Goal: Task Accomplishment & Management: Use online tool/utility

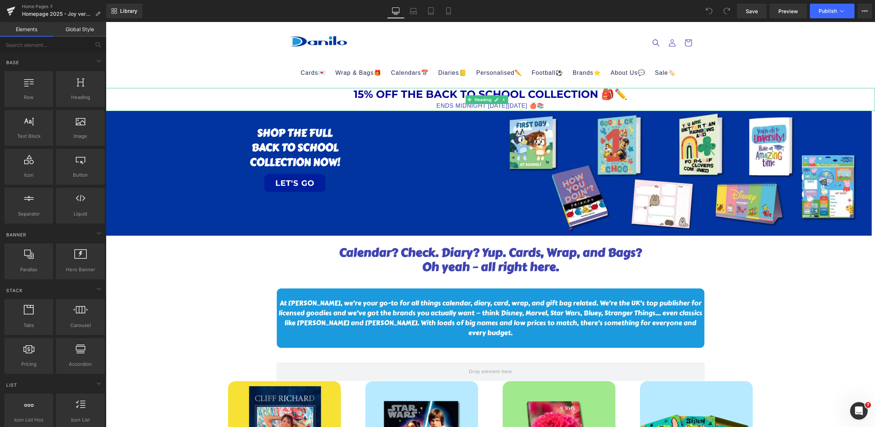
click at [440, 107] on div "ENDS MIDNIGHT [DATE][DATE] 🍎📚" at bounding box center [490, 106] width 769 height 11
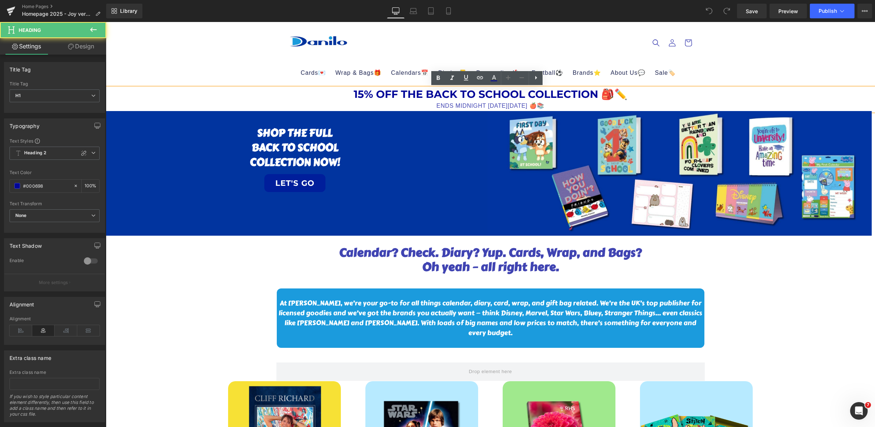
click at [498, 105] on div "ENDS MIDNIGHT [DATE][DATE] 🍎📚" at bounding box center [490, 106] width 769 height 11
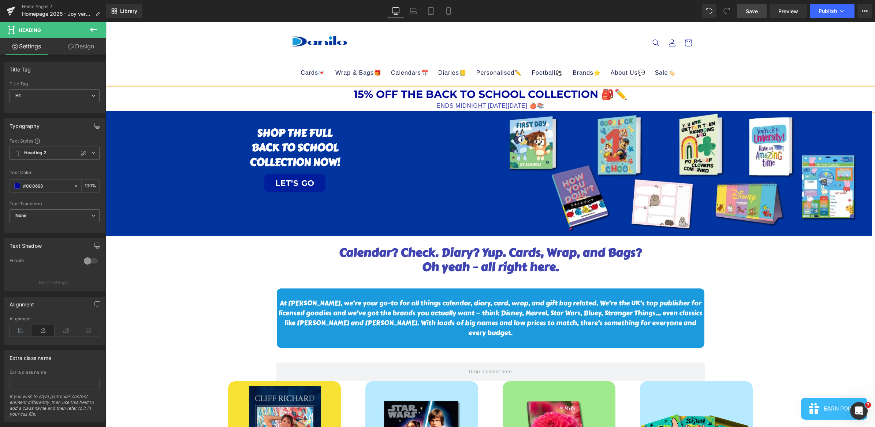
click at [753, 10] on span "Save" at bounding box center [752, 11] width 12 height 8
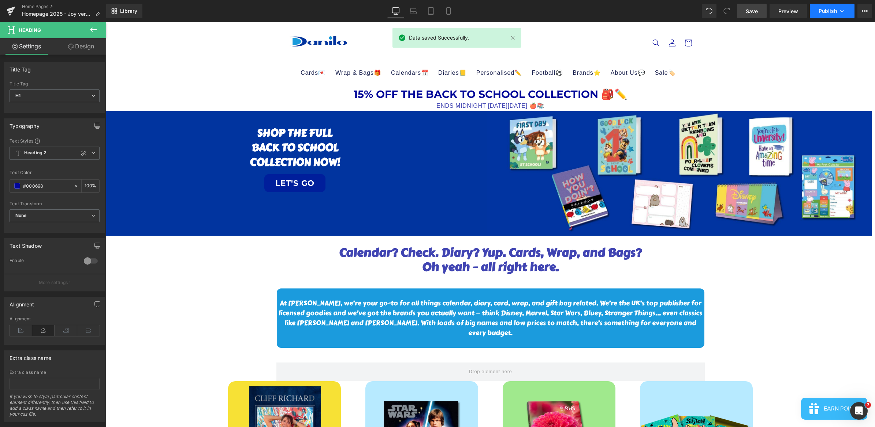
click at [826, 13] on span "Publish" at bounding box center [828, 11] width 18 height 6
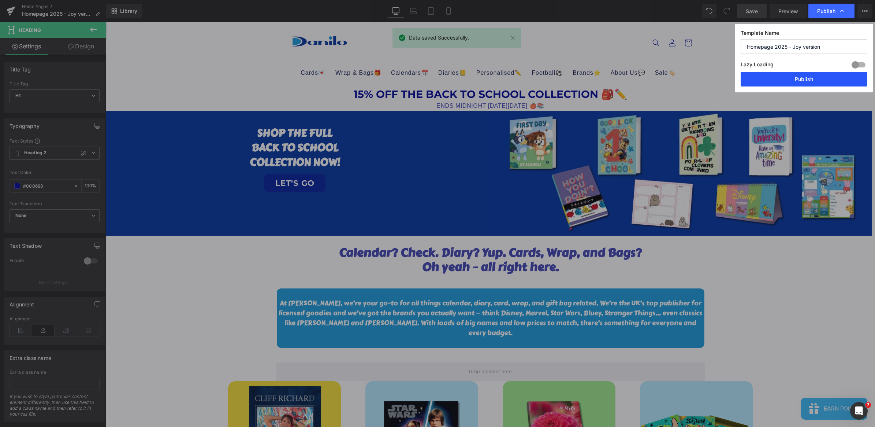
drag, startPoint x: 798, startPoint y: 75, endPoint x: 403, endPoint y: 129, distance: 399.2
click at [798, 75] on button "Publish" at bounding box center [804, 79] width 127 height 15
